Goal: Transaction & Acquisition: Book appointment/travel/reservation

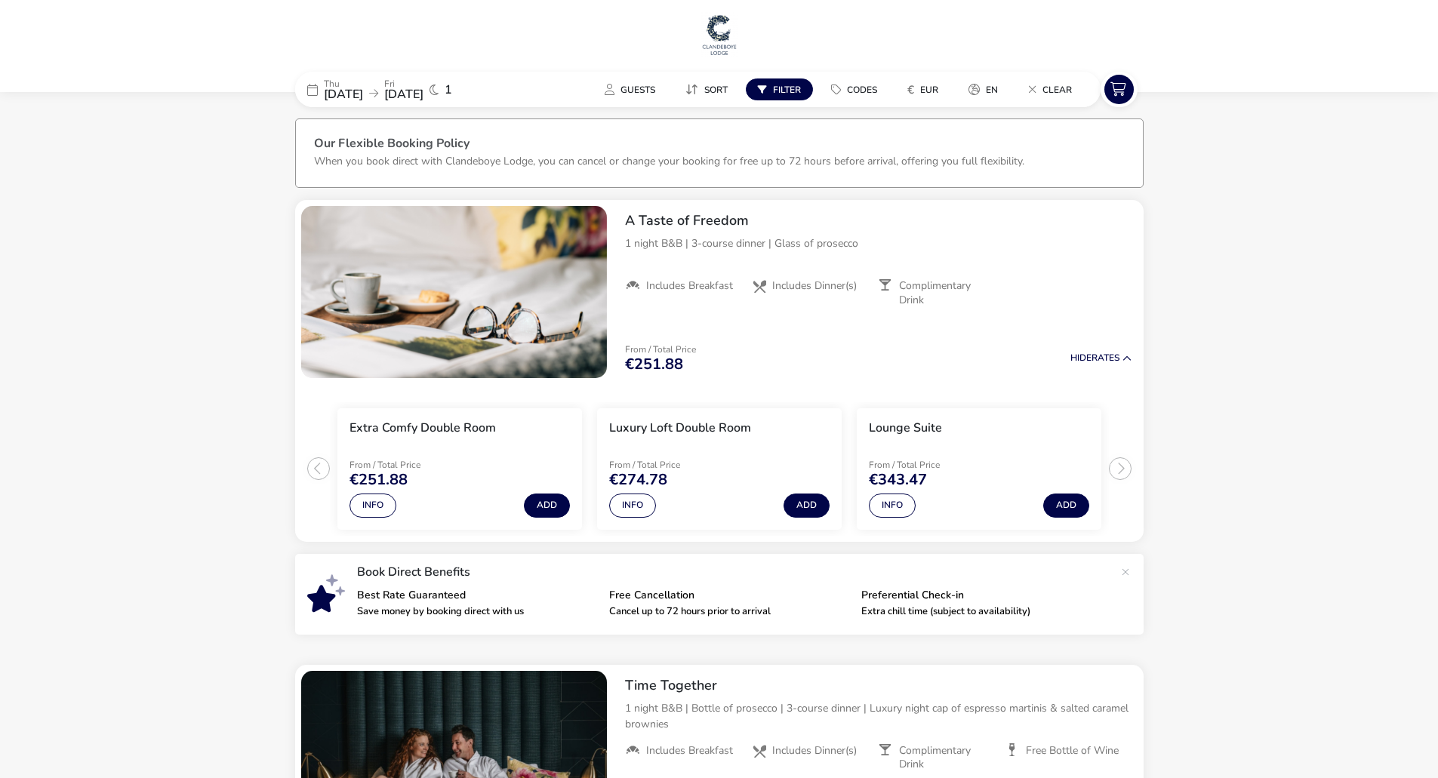
drag, startPoint x: 762, startPoint y: 85, endPoint x: 777, endPoint y: 100, distance: 21.3
click at [762, 84] on button "Filter" at bounding box center [779, 89] width 67 height 22
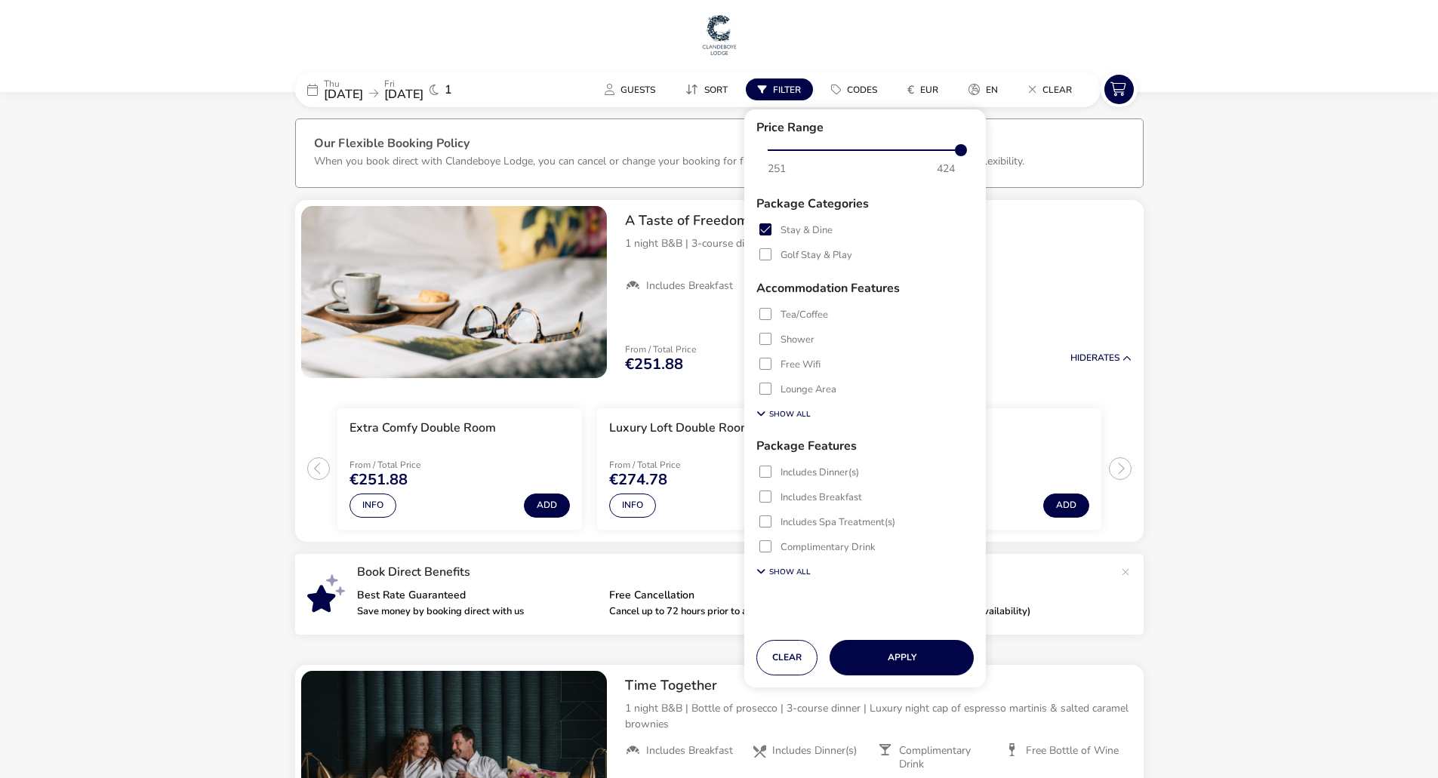
drag, startPoint x: 793, startPoint y: 651, endPoint x: 888, endPoint y: 472, distance: 202.6
click at [793, 650] on button "Clear" at bounding box center [786, 657] width 61 height 35
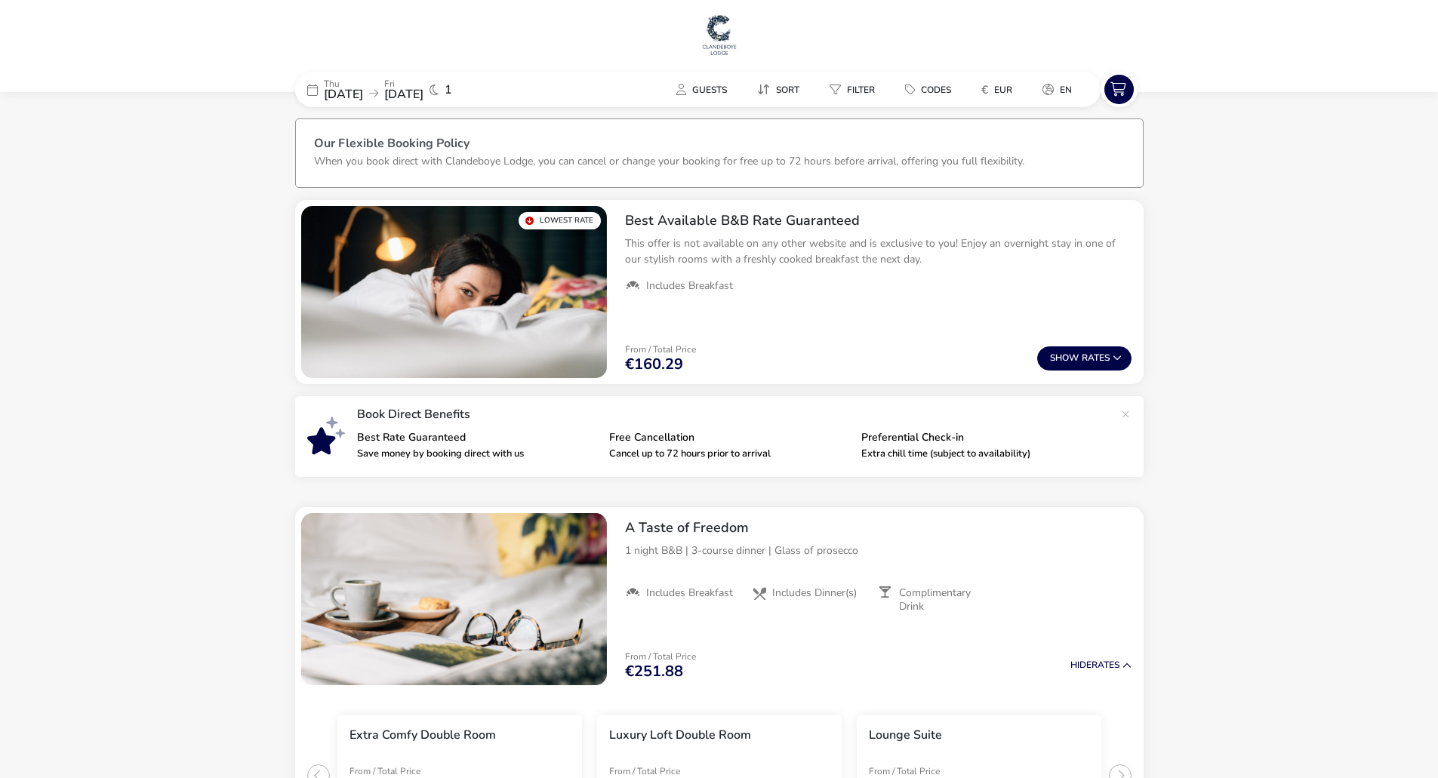
click at [1076, 354] on span "Show" at bounding box center [1066, 358] width 32 height 10
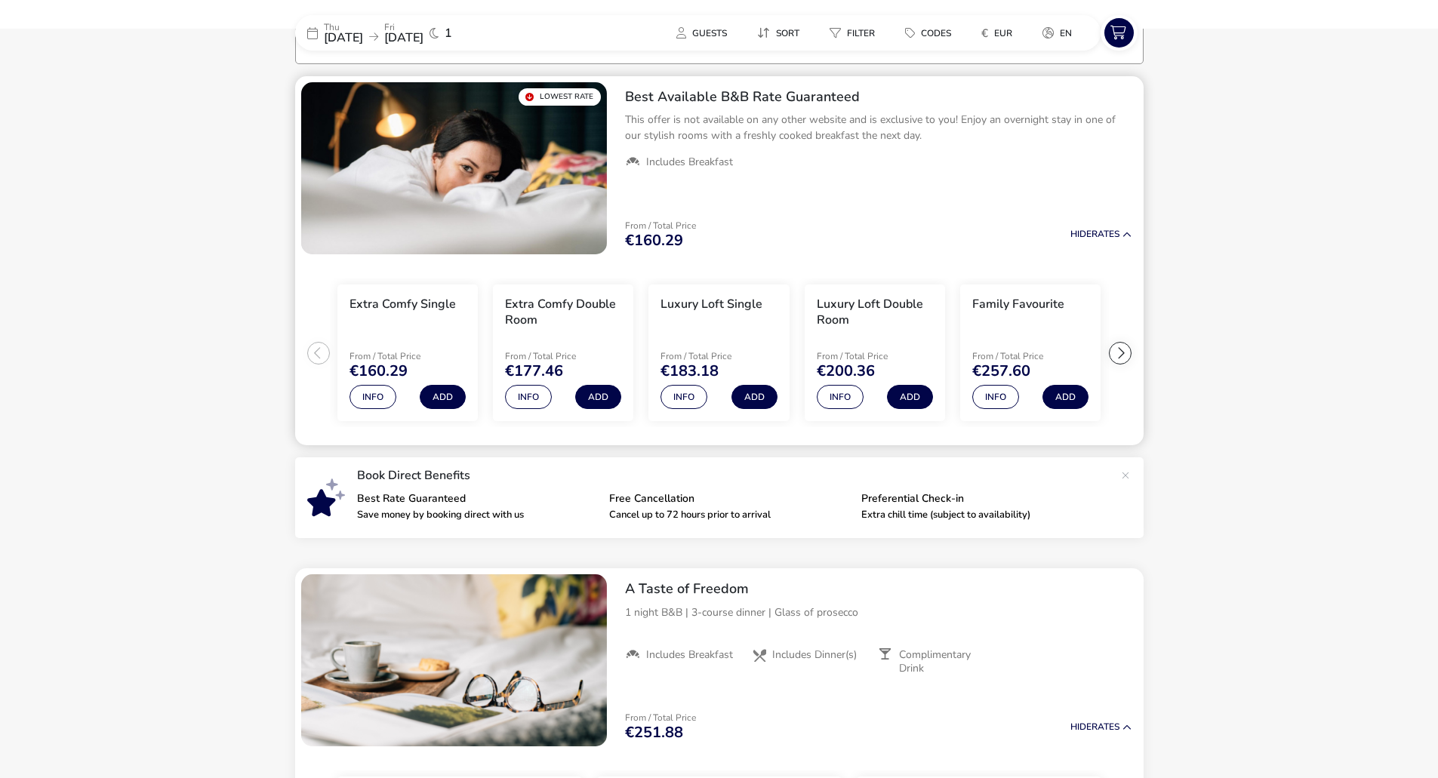
scroll to position [125, 0]
drag, startPoint x: 1082, startPoint y: 229, endPoint x: 873, endPoint y: 264, distance: 212.1
click at [1079, 229] on span "Hide" at bounding box center [1080, 233] width 21 height 12
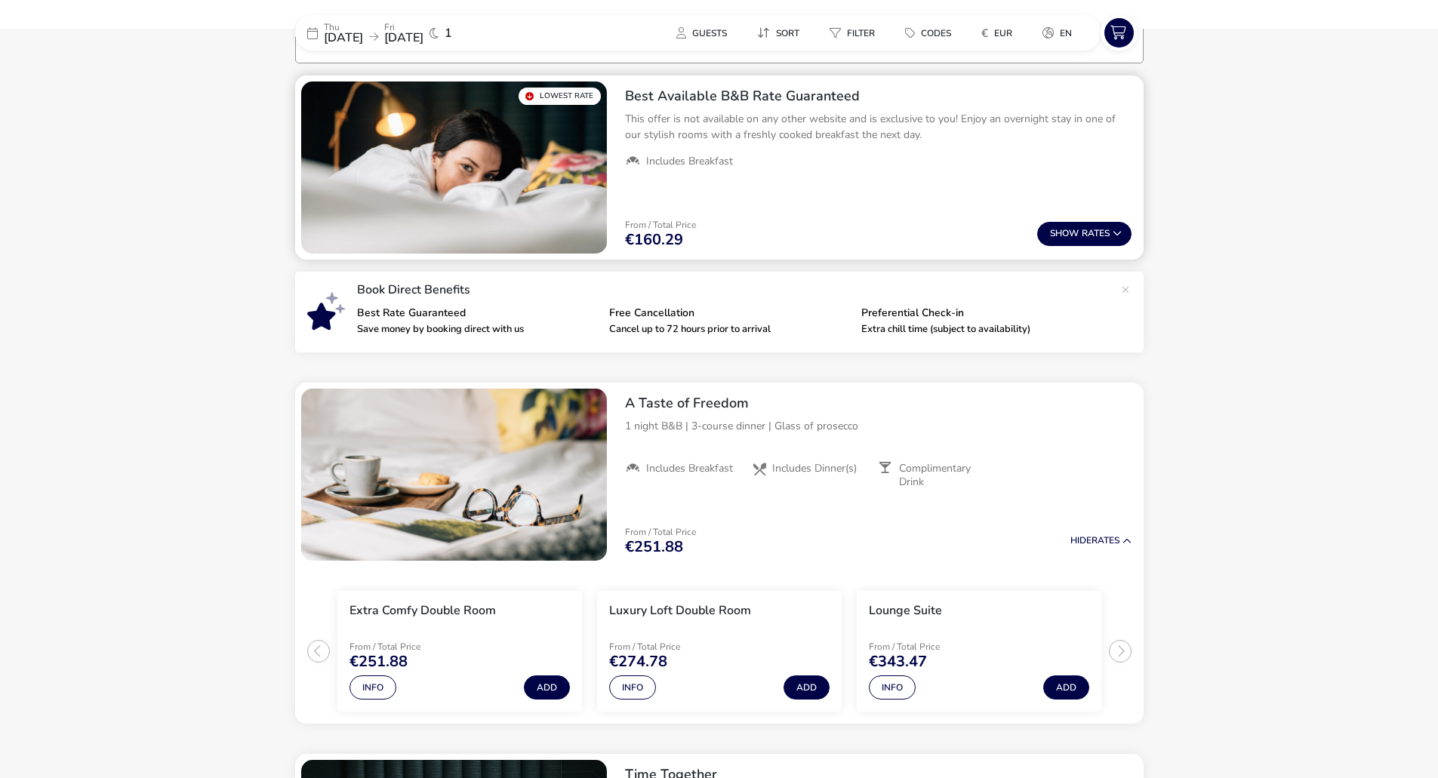
drag, startPoint x: 1104, startPoint y: 229, endPoint x: 1089, endPoint y: 247, distance: 22.5
click at [1103, 229] on button "Show Rates" at bounding box center [1084, 234] width 94 height 24
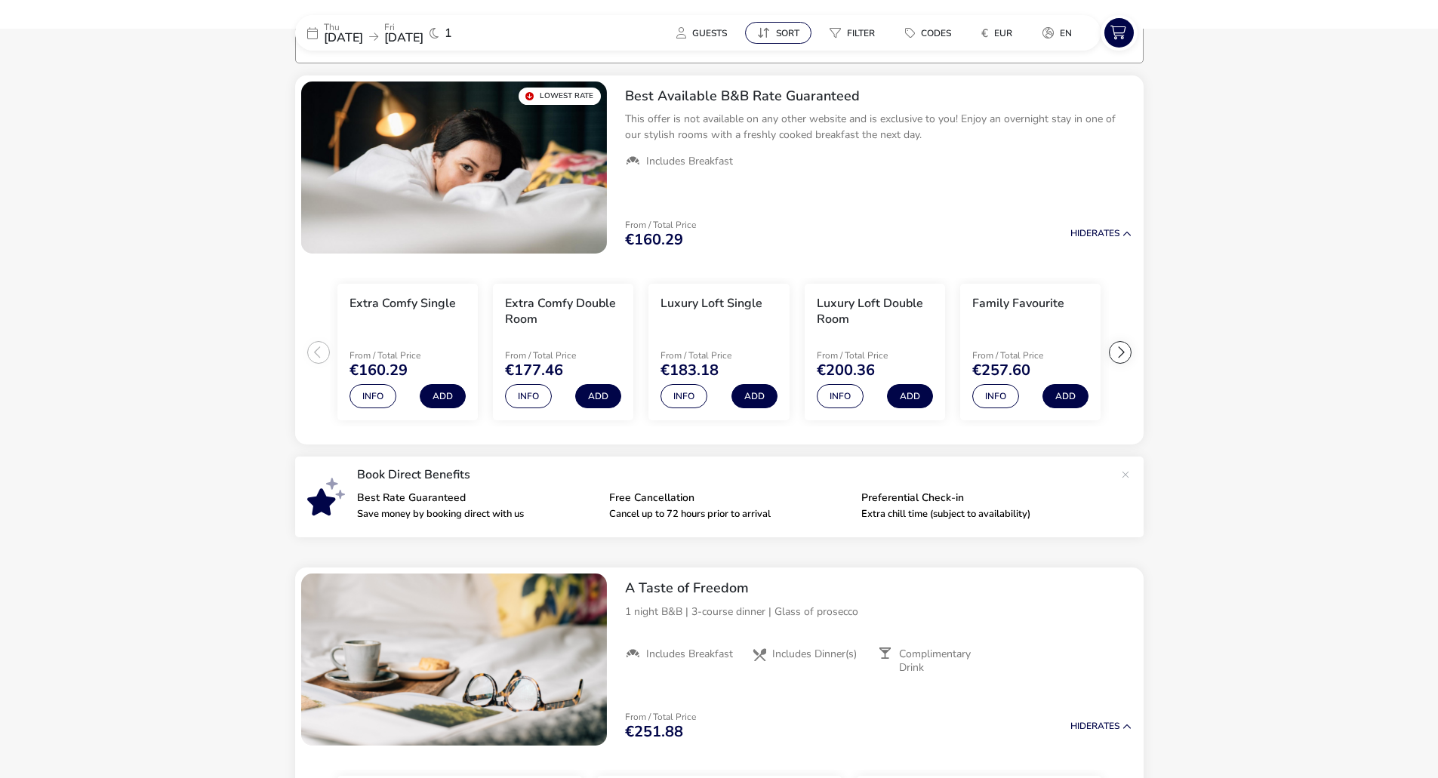
click at [777, 30] on span "Sort" at bounding box center [787, 33] width 23 height 12
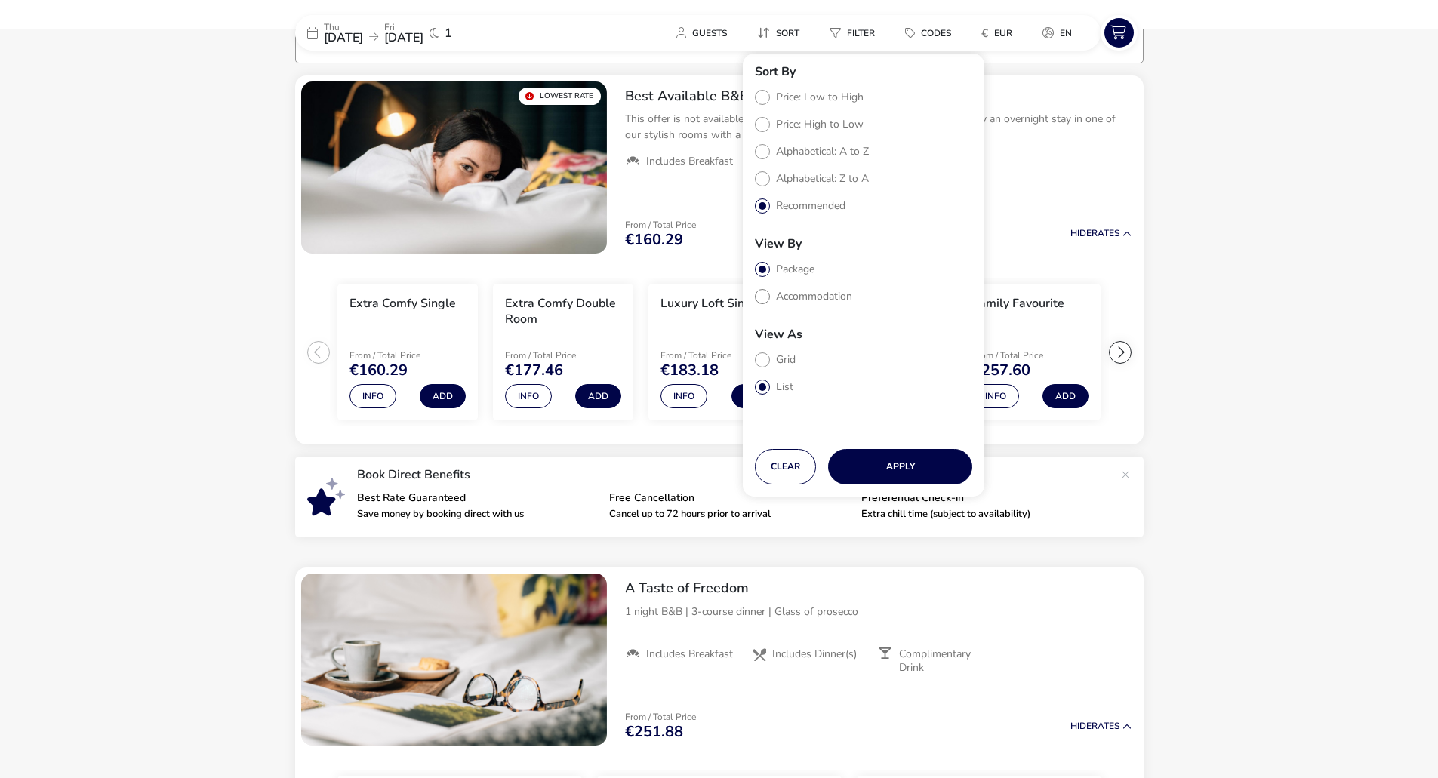
click at [777, 291] on label "Accommodation" at bounding box center [803, 296] width 97 height 14
radio input "true"
click at [861, 466] on button "Apply" at bounding box center [900, 466] width 144 height 35
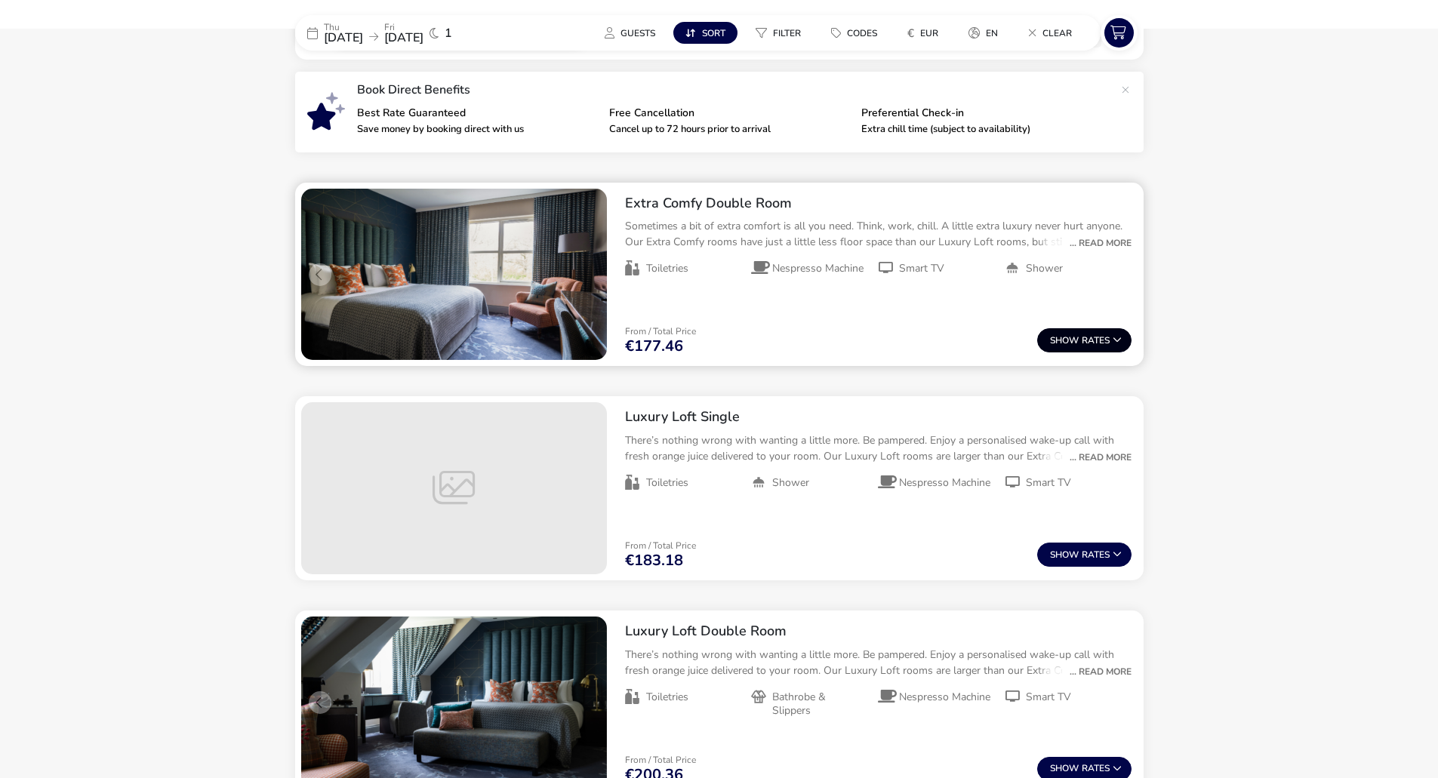
click at [1106, 341] on button "Show Rates" at bounding box center [1084, 340] width 94 height 24
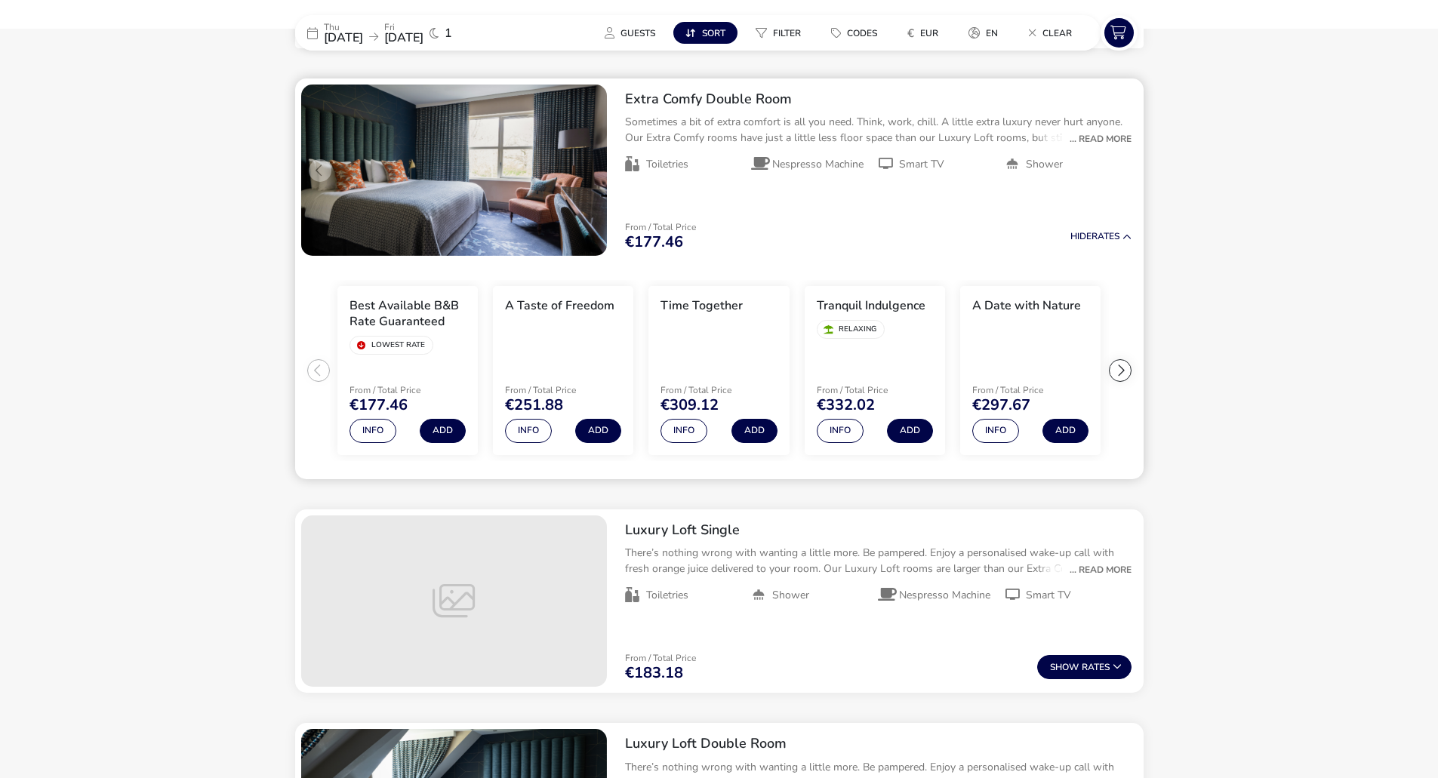
scroll to position [608, 0]
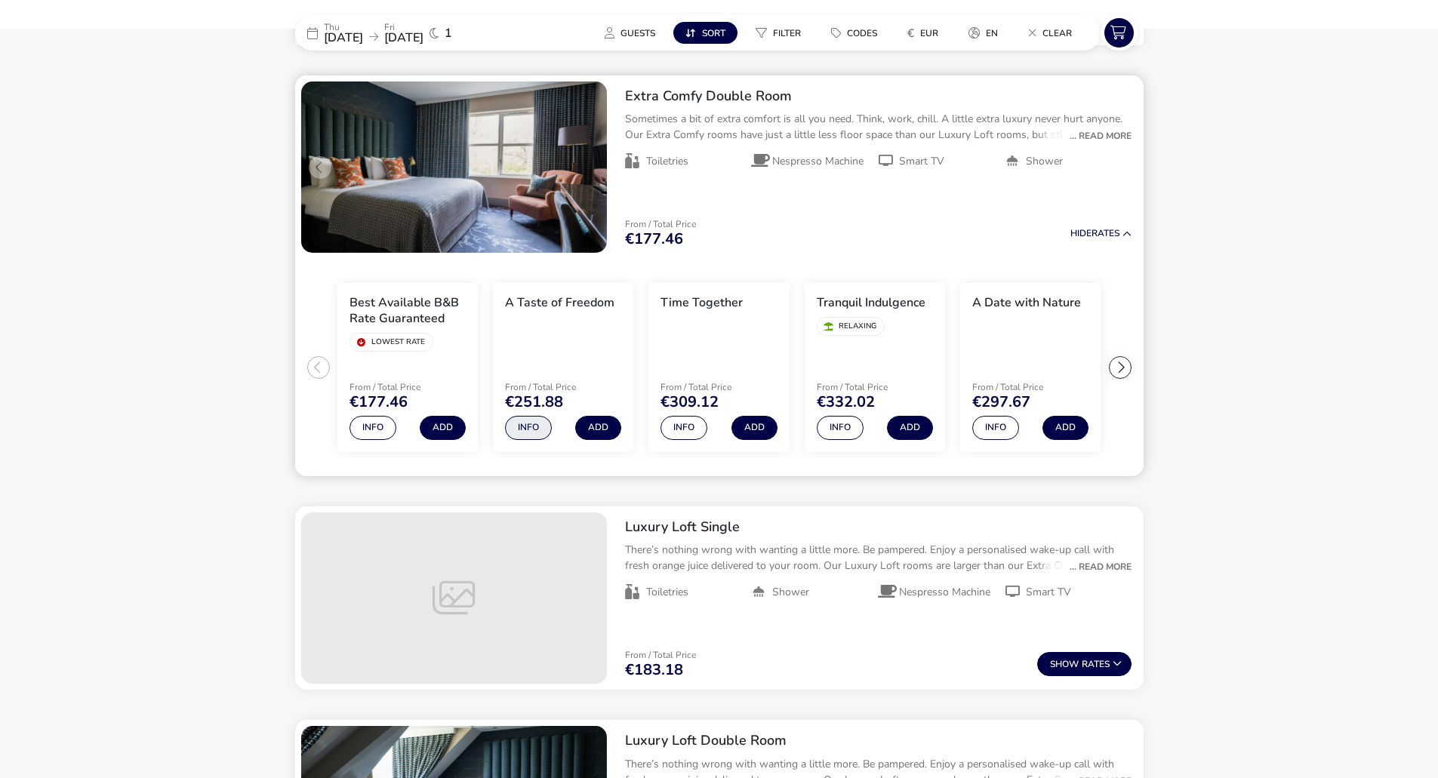
click at [522, 431] on button "Info" at bounding box center [528, 428] width 47 height 24
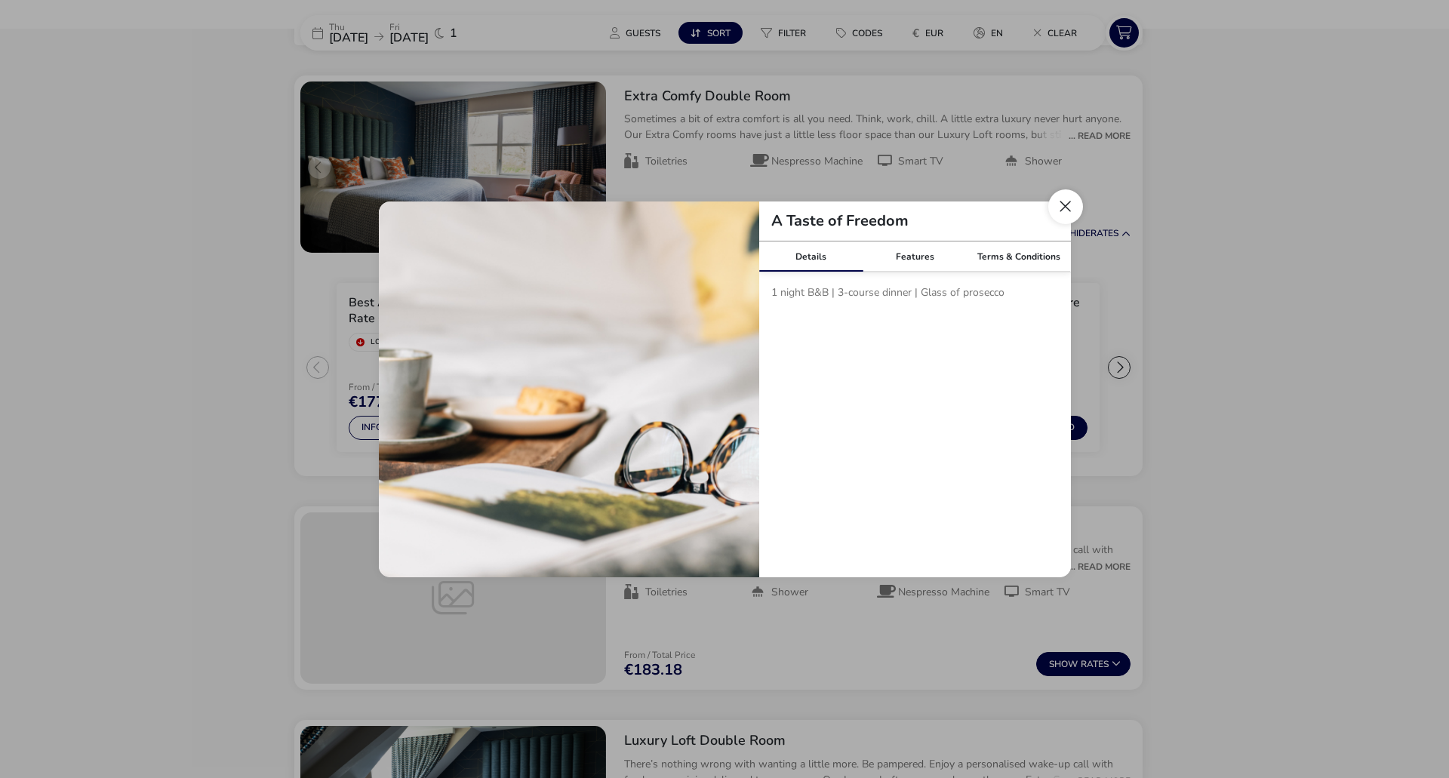
drag, startPoint x: 1065, startPoint y: 205, endPoint x: 980, endPoint y: 250, distance: 96.6
click at [1065, 205] on button "Close modal" at bounding box center [1065, 206] width 35 height 35
